Goal: Find specific fact: Find specific fact

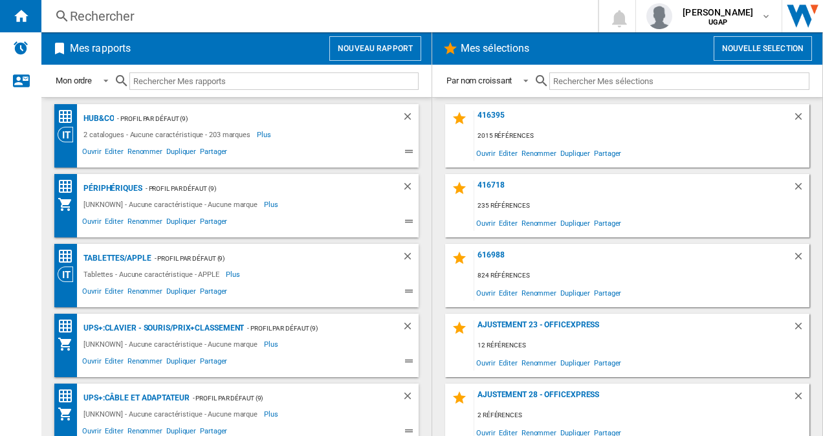
click at [292, 13] on div "Rechercher" at bounding box center [317, 16] width 494 height 18
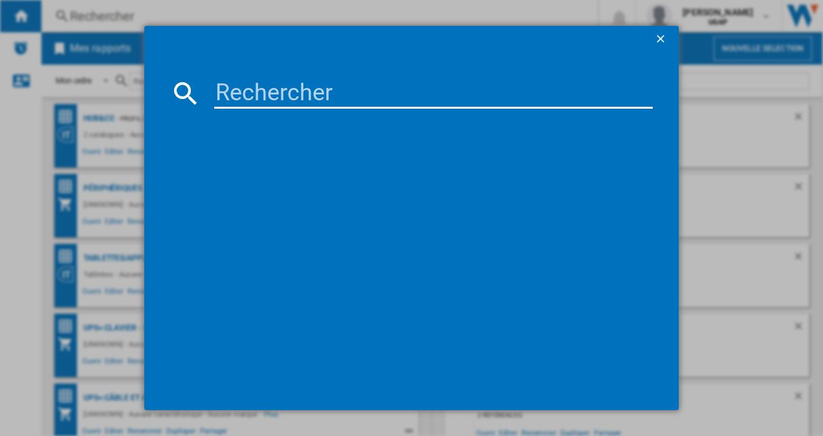
click at [360, 91] on input at bounding box center [433, 93] width 439 height 31
paste input "83LGS07G00"
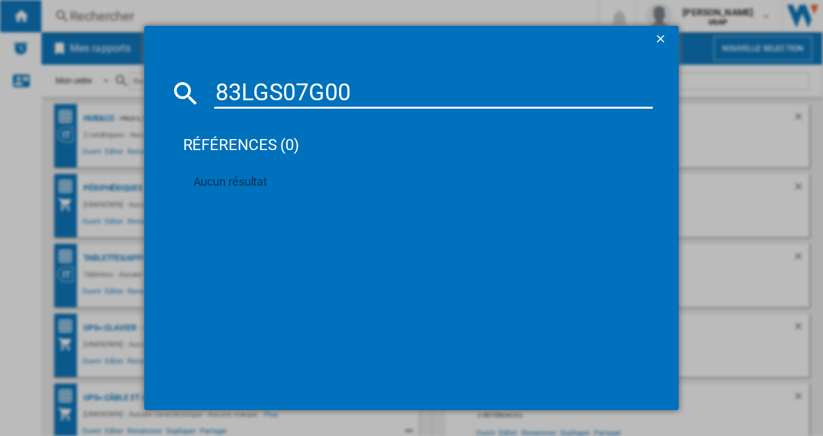
type input "83LGS07G00"
click at [666, 42] on ng-md-icon "getI18NText('BUTTONS.CLOSE_DIALOG')" at bounding box center [662, 40] width 16 height 16
